Goal: Task Accomplishment & Management: Use online tool/utility

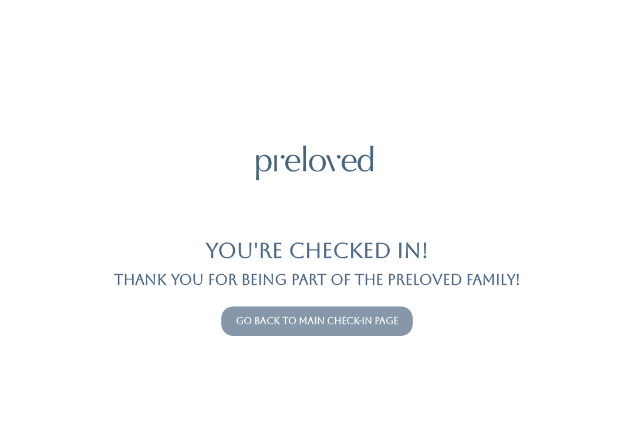
click at [380, 326] on link "Go back to main check-in page" at bounding box center [317, 320] width 162 height 11
click at [377, 321] on link "Go back to main check-in page" at bounding box center [317, 320] width 162 height 11
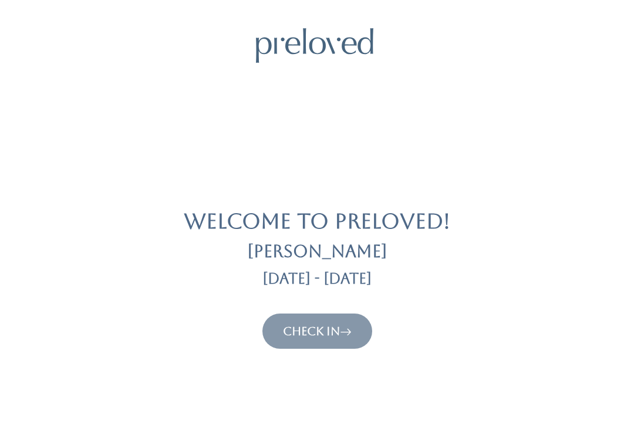
click at [341, 345] on button "Check In" at bounding box center [317, 330] width 110 height 35
click at [335, 333] on link "Check In" at bounding box center [317, 331] width 69 height 14
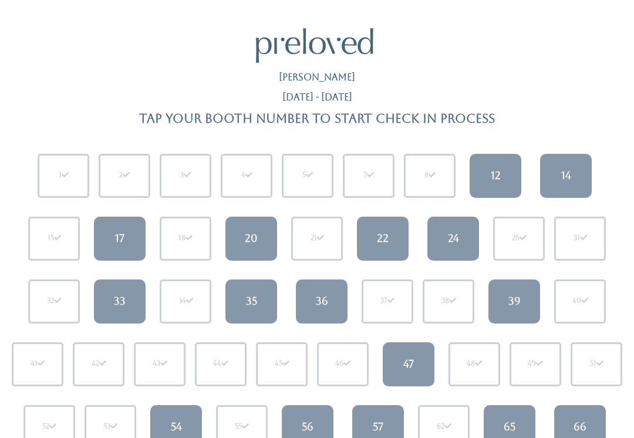
click at [409, 370] on div "47" at bounding box center [408, 363] width 11 height 15
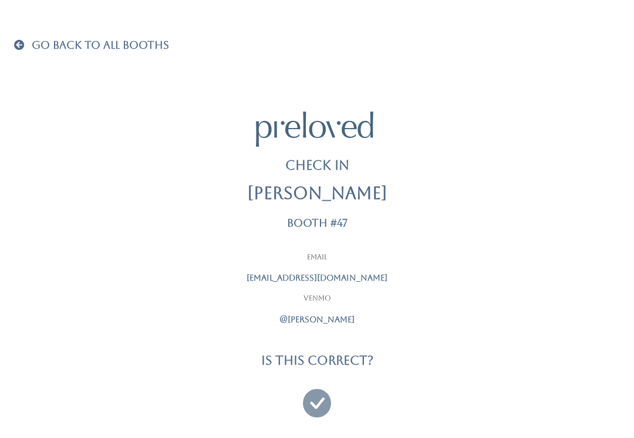
click at [311, 401] on icon at bounding box center [317, 397] width 28 height 39
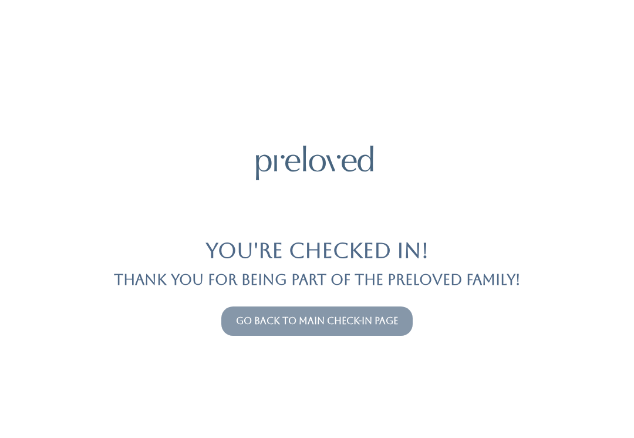
click at [367, 316] on link "Go back to main check-in page" at bounding box center [317, 320] width 162 height 11
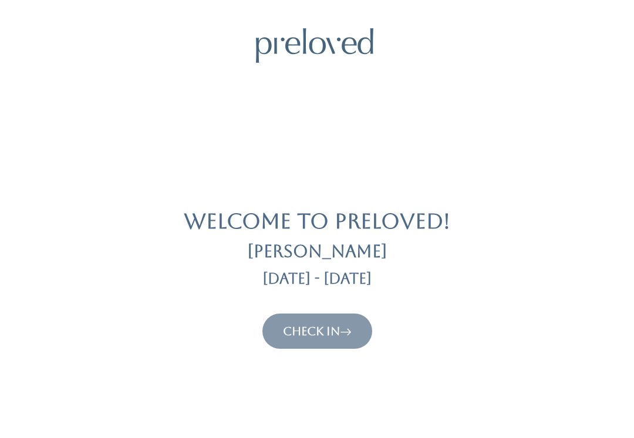
click at [369, 322] on button "Check In" at bounding box center [317, 330] width 110 height 35
click at [349, 333] on icon at bounding box center [346, 331] width 12 height 14
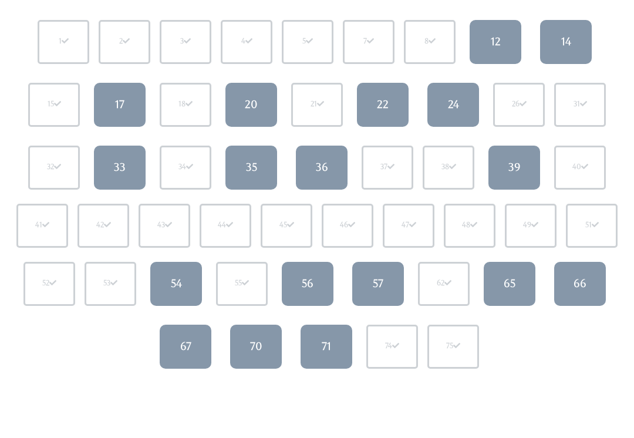
scroll to position [134, 0]
click at [162, 299] on link "54" at bounding box center [176, 284] width 52 height 44
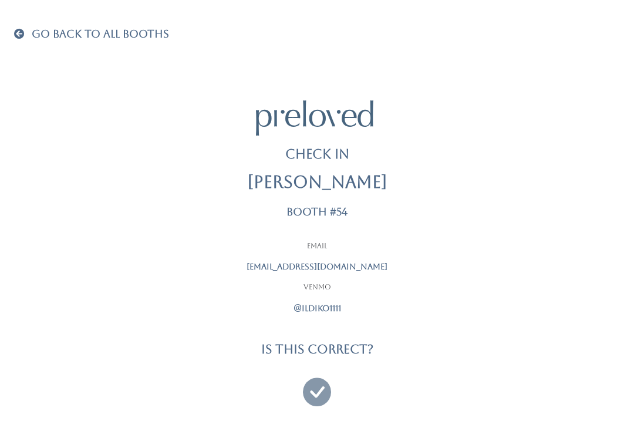
click at [319, 388] on icon at bounding box center [317, 386] width 28 height 39
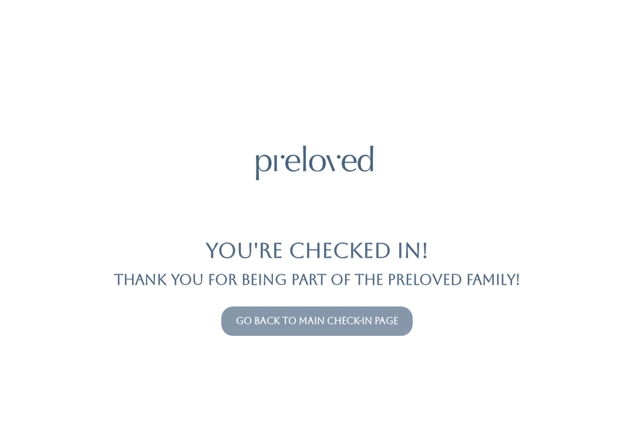
click at [362, 326] on link "Go back to main check-in page" at bounding box center [317, 320] width 162 height 11
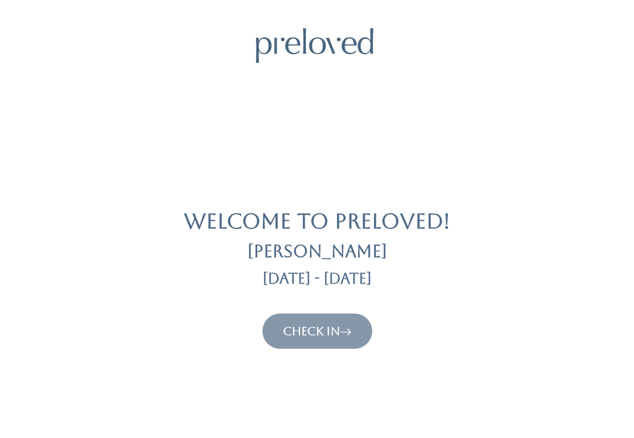
click at [330, 330] on link "Check In" at bounding box center [317, 331] width 69 height 14
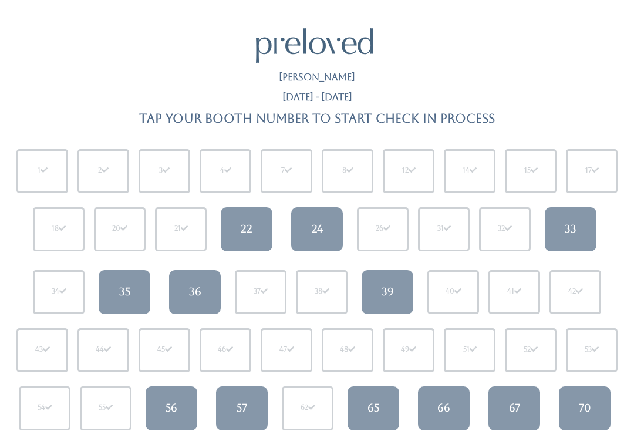
click at [368, 407] on div "65" at bounding box center [373, 407] width 12 height 15
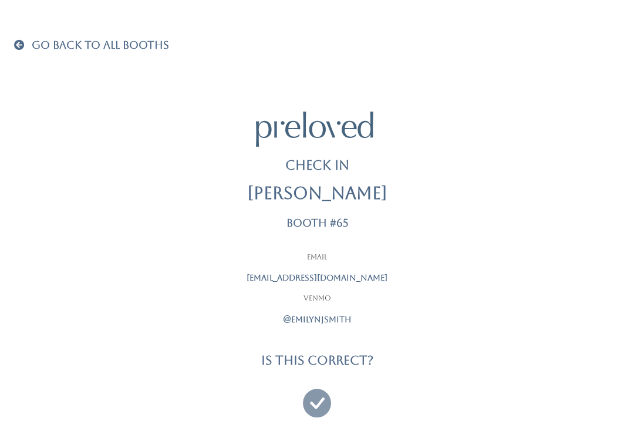
click at [317, 394] on icon at bounding box center [317, 397] width 28 height 39
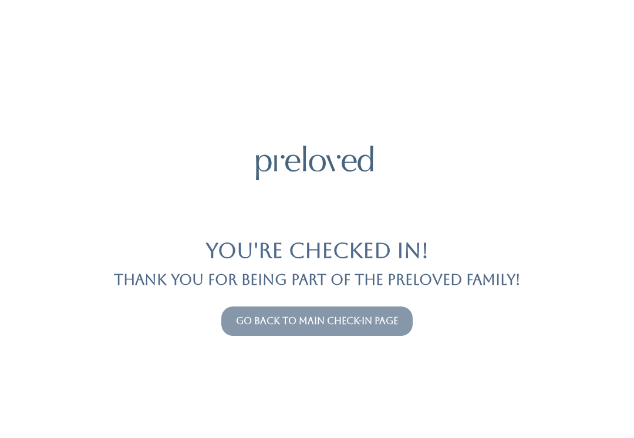
click at [363, 315] on link "Go back to main check-in page" at bounding box center [317, 320] width 162 height 11
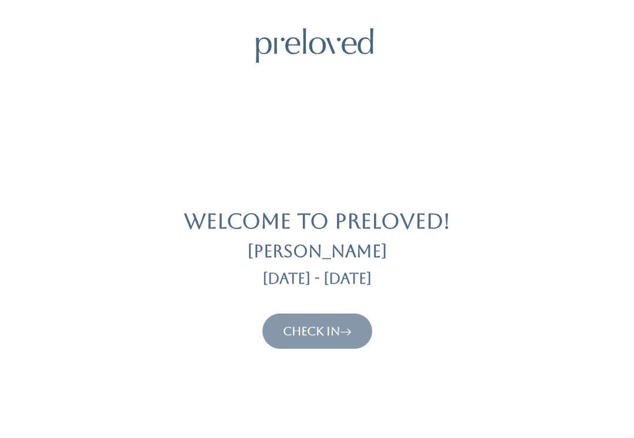
click at [345, 331] on icon at bounding box center [346, 331] width 12 height 14
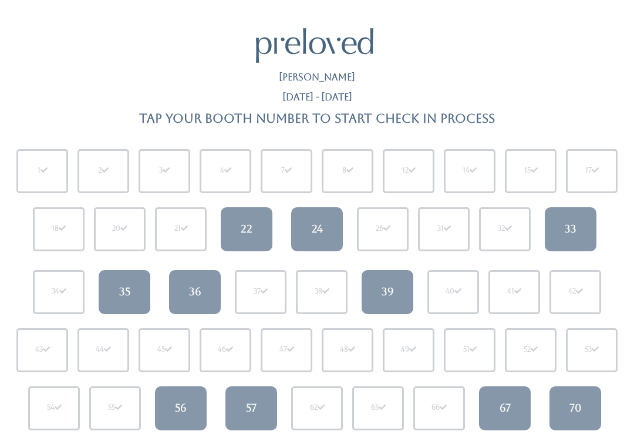
click at [491, 411] on link "67" at bounding box center [505, 408] width 52 height 44
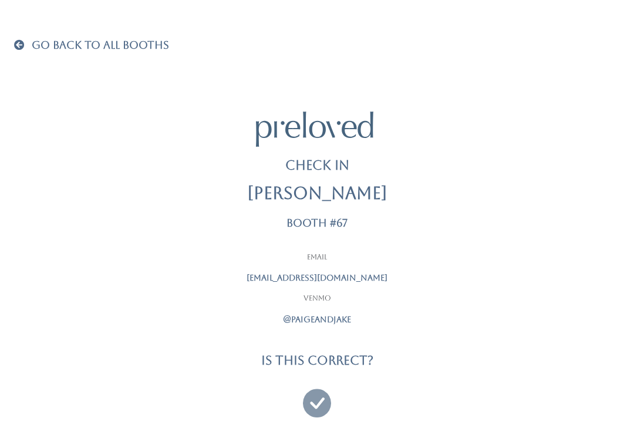
click at [321, 401] on icon at bounding box center [317, 397] width 28 height 39
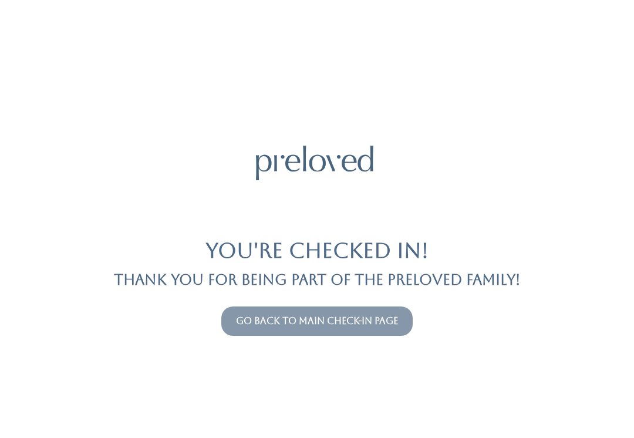
click at [371, 333] on button "Go back to main check-in page" at bounding box center [316, 320] width 191 height 29
click at [377, 325] on link "Go back to main check-in page" at bounding box center [317, 320] width 162 height 11
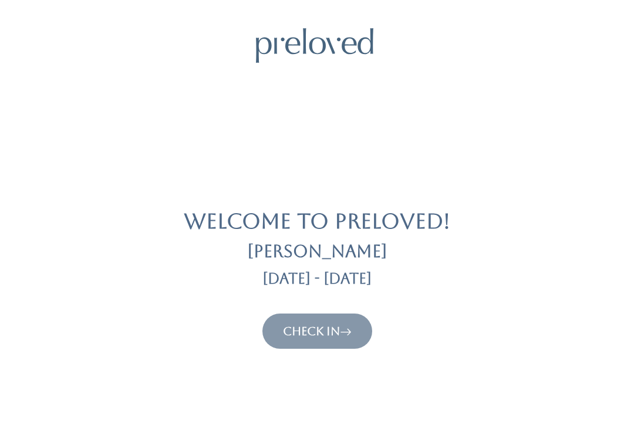
click at [344, 334] on icon at bounding box center [346, 331] width 12 height 14
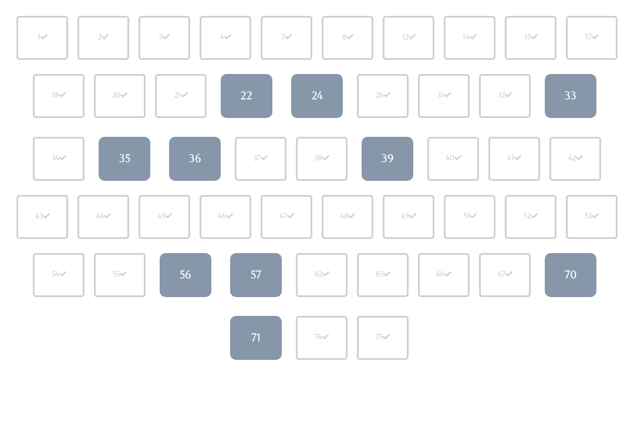
scroll to position [133, 0]
click at [556, 276] on link "70" at bounding box center [570, 275] width 52 height 44
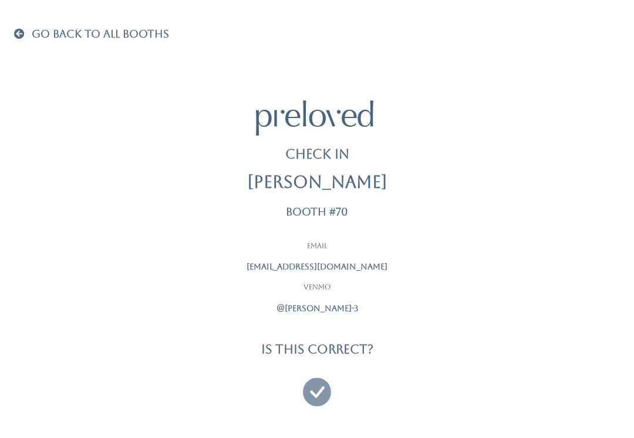
scroll to position [11, 0]
click at [313, 388] on icon at bounding box center [317, 386] width 28 height 39
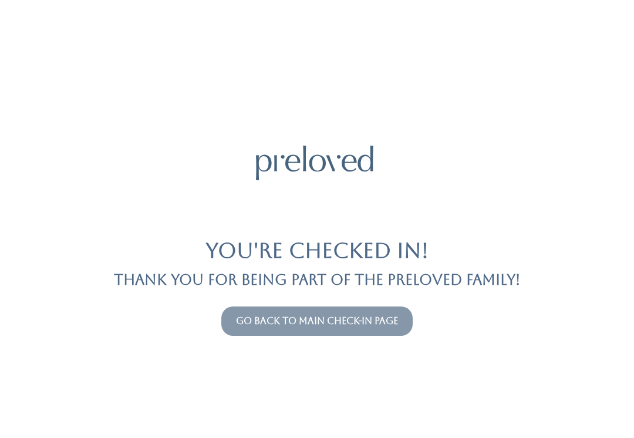
click at [383, 326] on link "Go back to main check-in page" at bounding box center [317, 320] width 162 height 11
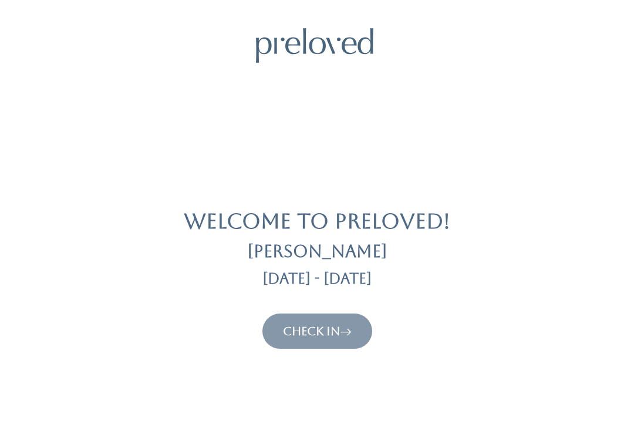
click at [343, 334] on icon at bounding box center [346, 331] width 12 height 14
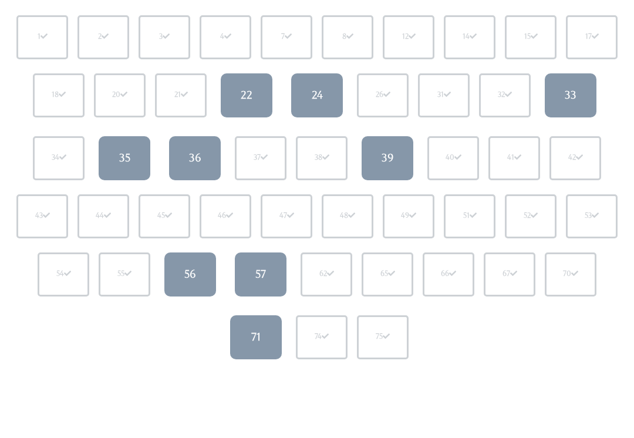
scroll to position [134, 0]
click at [142, 138] on link "35" at bounding box center [125, 158] width 52 height 44
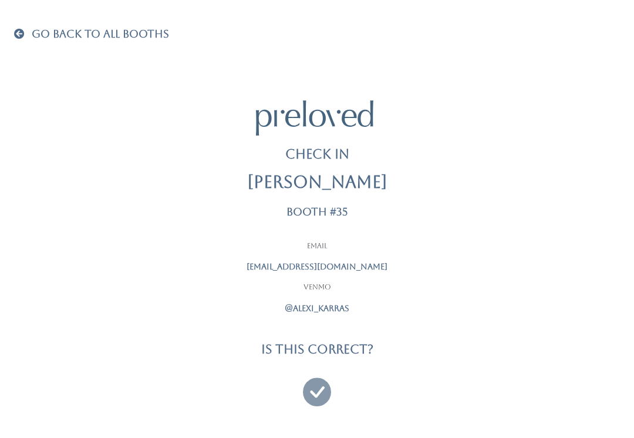
click at [24, 28] on span at bounding box center [21, 33] width 15 height 11
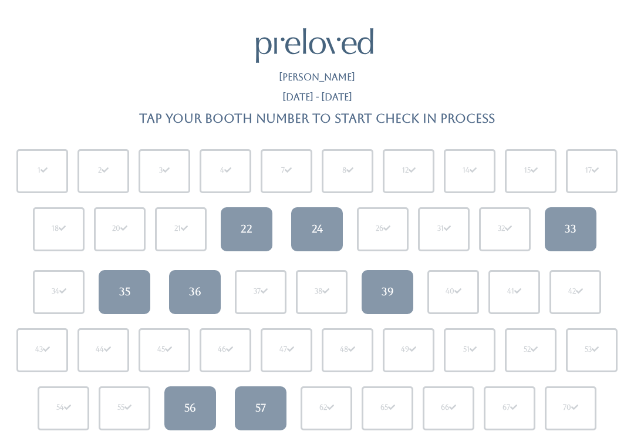
click at [567, 231] on div "33" at bounding box center [570, 228] width 12 height 15
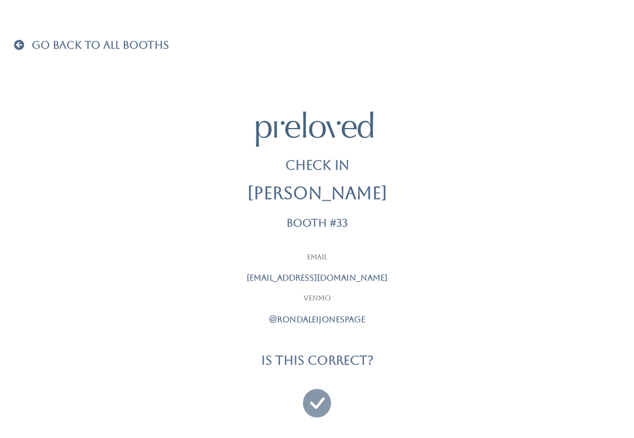
click at [25, 41] on span at bounding box center [21, 44] width 15 height 11
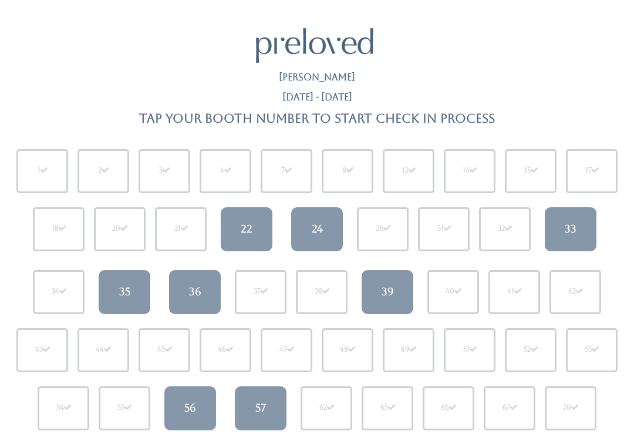
click at [567, 221] on div "33" at bounding box center [570, 228] width 12 height 15
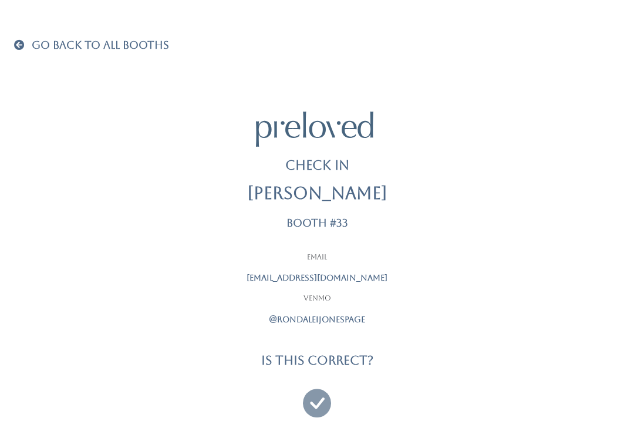
click at [9, 33] on div "Go Back To All Booths Check In [PERSON_NAME] Booth #33 Email [EMAIL_ADDRESS][DO…" at bounding box center [317, 226] width 634 height 452
click at [26, 51] on link "Go Back To All Booths" at bounding box center [91, 46] width 155 height 12
